Goal: Find specific page/section: Find specific page/section

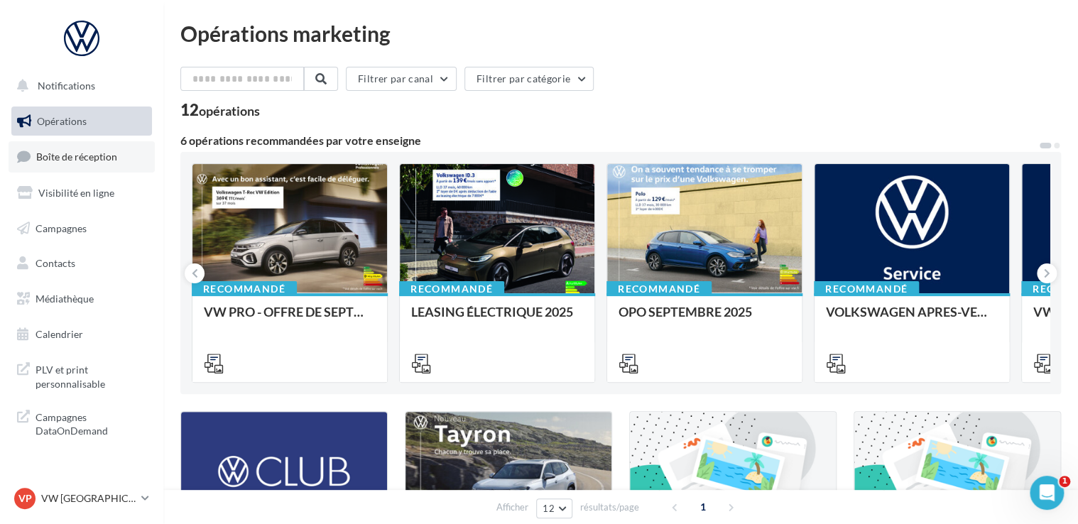
click at [94, 155] on span "Boîte de réception" at bounding box center [76, 157] width 81 height 12
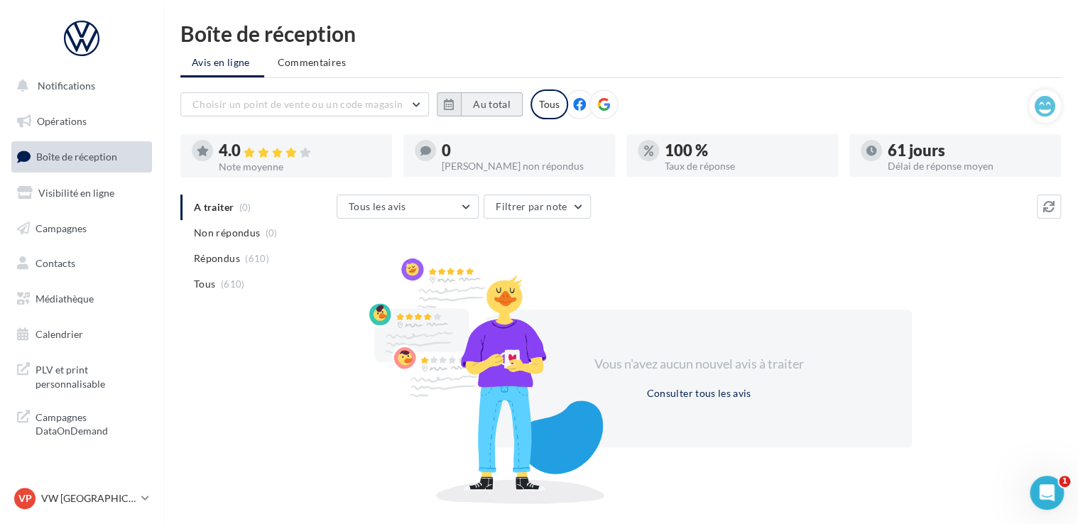
click at [472, 111] on button "Au total" at bounding box center [492, 104] width 62 height 24
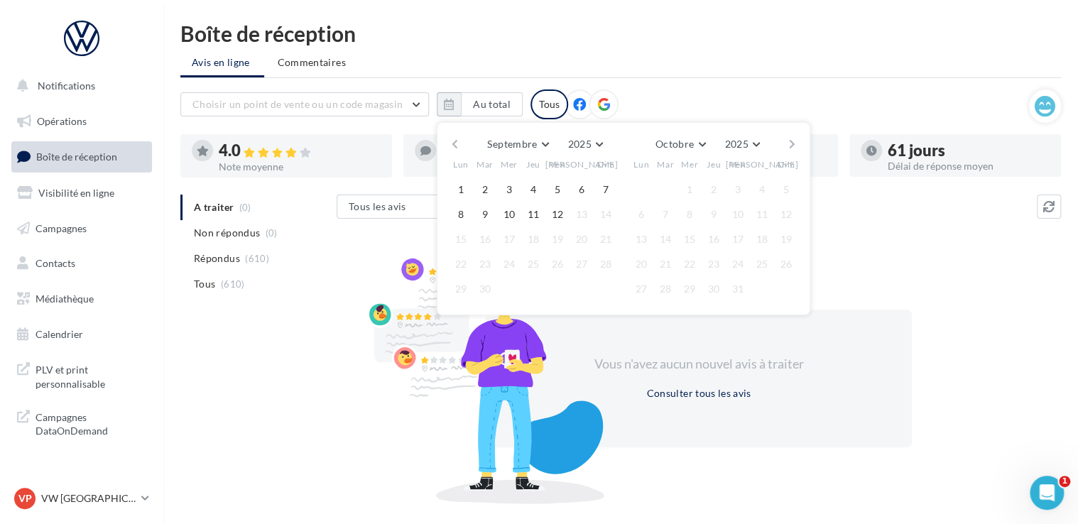
click at [449, 149] on button "button" at bounding box center [455, 144] width 12 height 20
click at [450, 148] on button "button" at bounding box center [455, 144] width 12 height 20
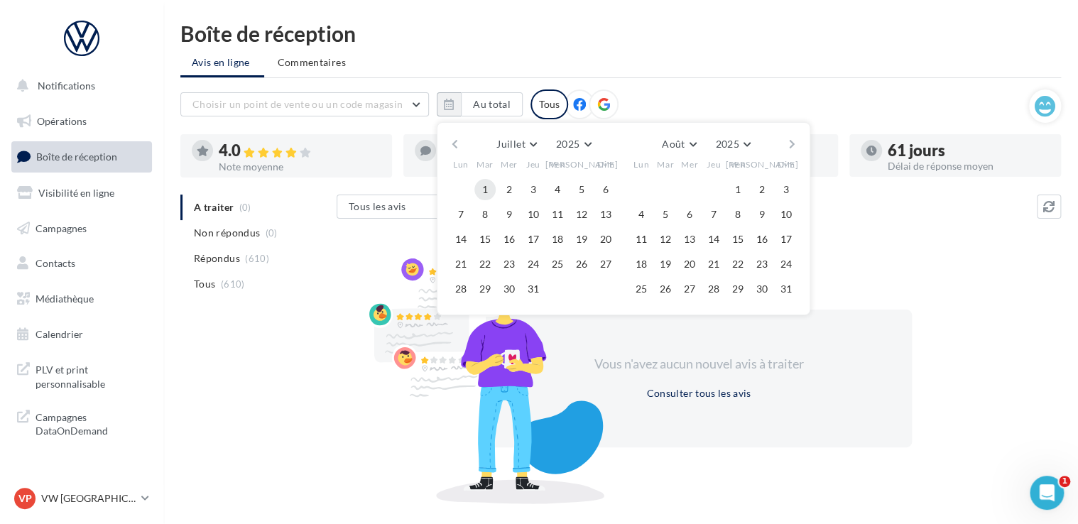
click at [489, 188] on button "1" at bounding box center [484, 189] width 21 height 21
click at [799, 139] on div "Juillet Janvier Février Mars Avril Mai Juin Juillet Août Septembre Octobre Nove…" at bounding box center [624, 218] width 374 height 193
click at [795, 142] on button "button" at bounding box center [792, 144] width 12 height 20
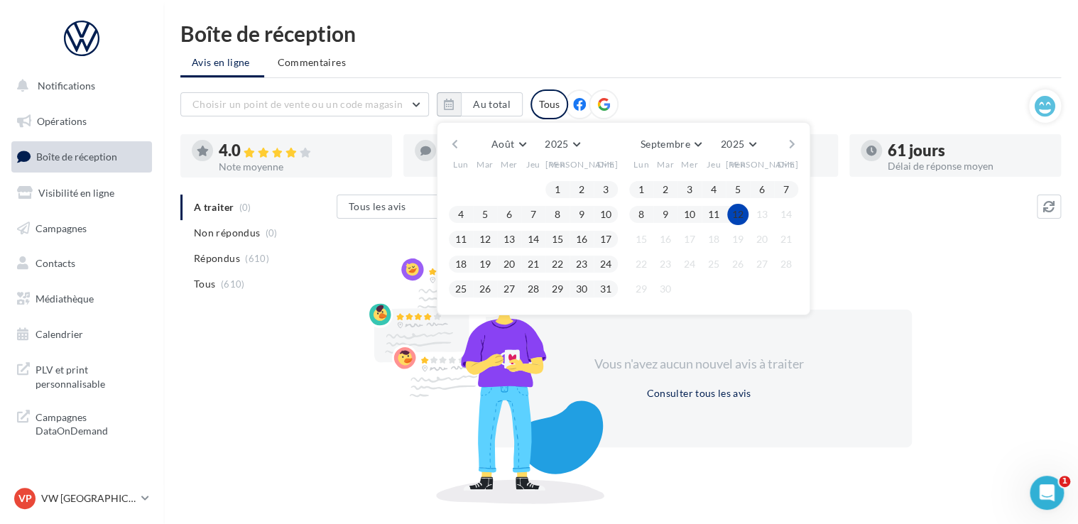
click at [736, 207] on button "12" at bounding box center [737, 214] width 21 height 21
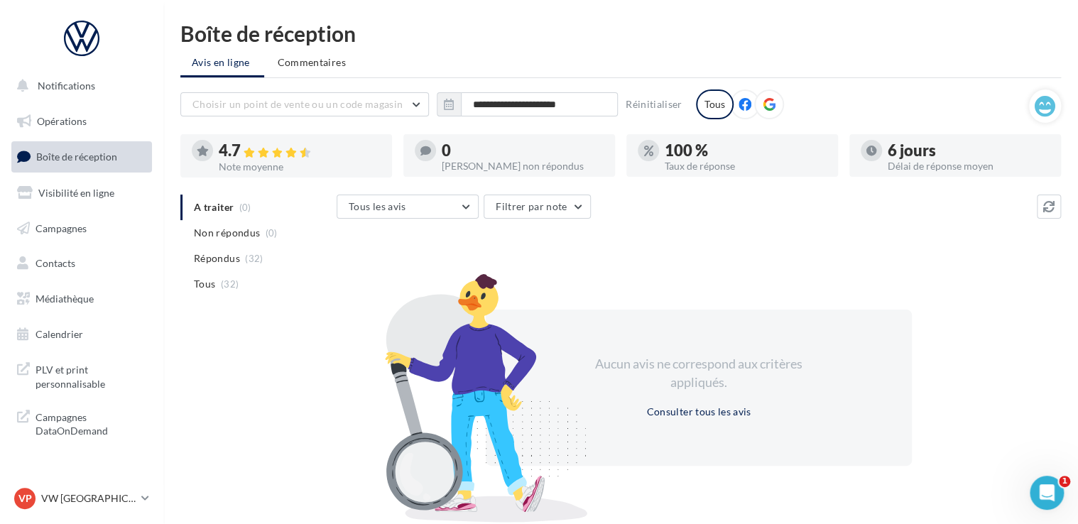
click at [636, 240] on div "Tous les avis Tous les avis Avis avec commentaire Avis sans commentaire Filtrer…" at bounding box center [699, 356] width 724 height 322
